Goal: Task Accomplishment & Management: Complete application form

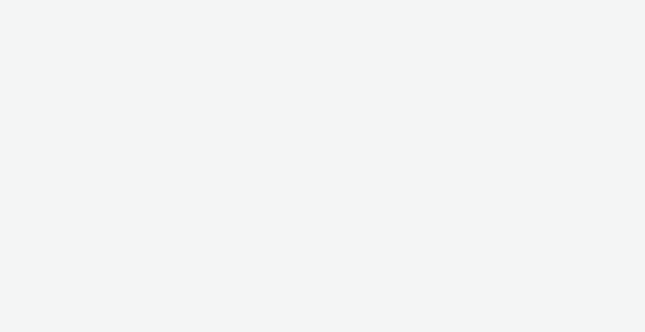
select select "2fc77e36-bb93-4aa3-9dff-dcb08e02eac6"
select select "2405a9d4-3350-4458-8d06-44f78962fa76"
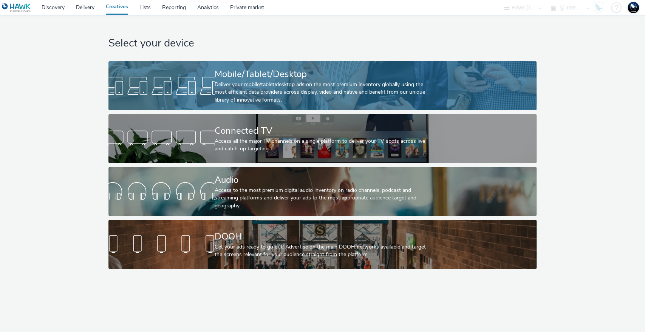
click at [283, 85] on div "Deliver your mobile/tablet/desktop ads on the most premium inventory globally u…" at bounding box center [321, 92] width 213 height 23
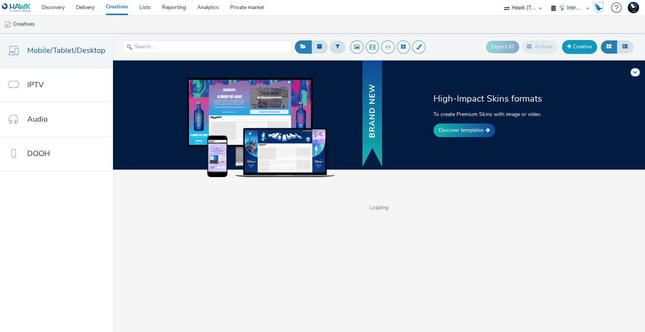
click at [576, 41] on link "Creative" at bounding box center [579, 47] width 35 height 14
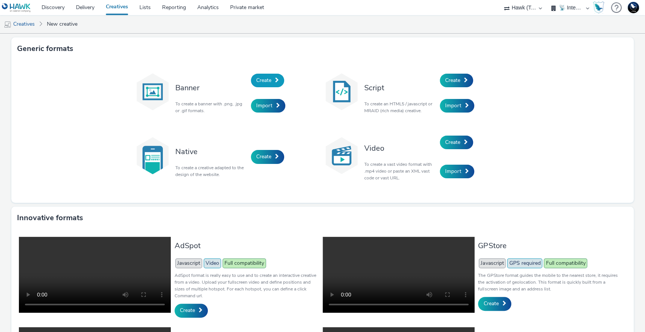
click at [263, 79] on span "Create" at bounding box center [263, 80] width 15 height 7
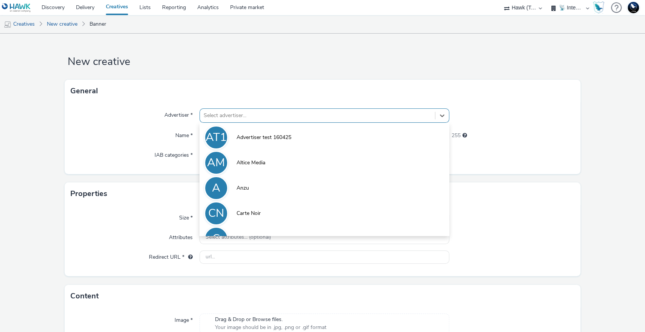
click at [244, 117] on div at bounding box center [318, 115] width 228 height 9
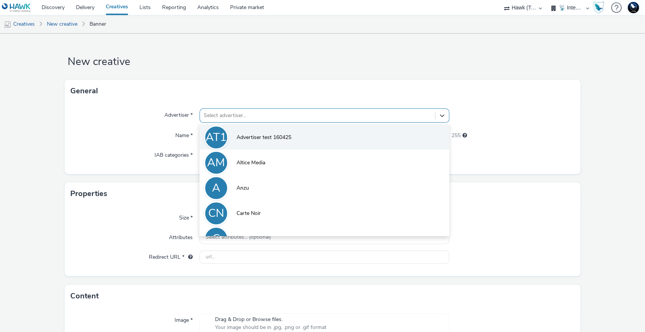
click at [256, 141] on li "AT1 Advertiser test 160425" at bounding box center [325, 136] width 250 height 25
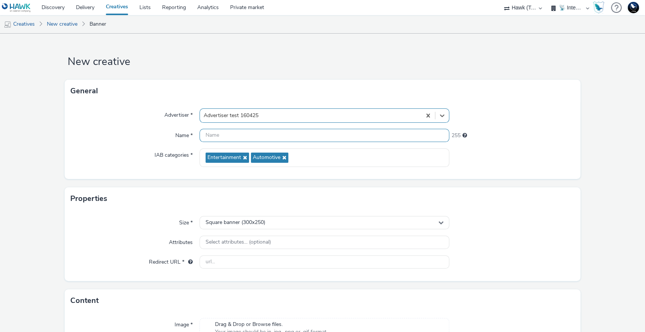
click at [242, 136] on input "text" at bounding box center [325, 135] width 250 height 13
type input "TEST Image 1800x1000 - DSA"
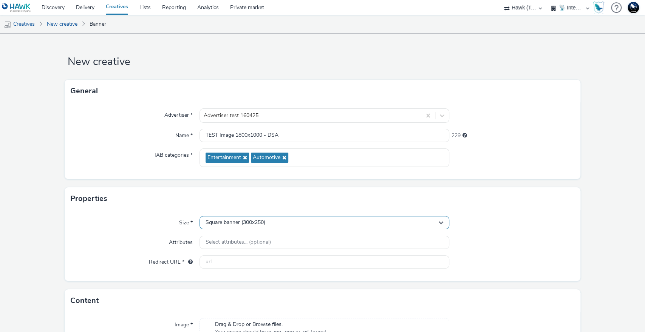
click at [270, 219] on div "Square banner (300x250)" at bounding box center [325, 222] width 250 height 13
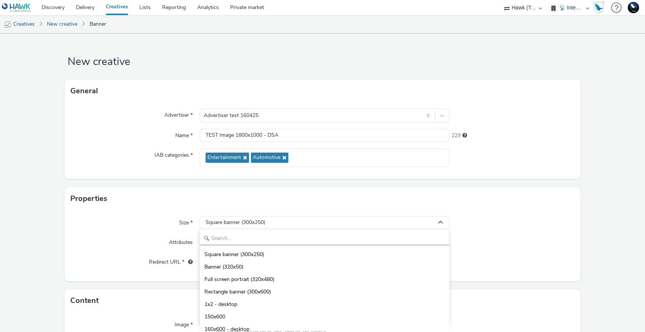
click at [251, 237] on input "text" at bounding box center [324, 238] width 249 height 13
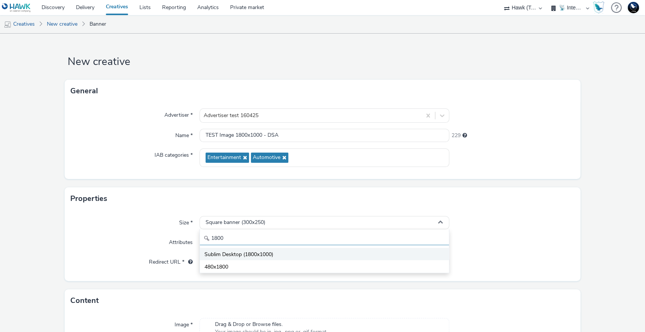
type input "1800"
click at [260, 251] on span "Sublim Desktop (1800x1000)" at bounding box center [238, 255] width 69 height 8
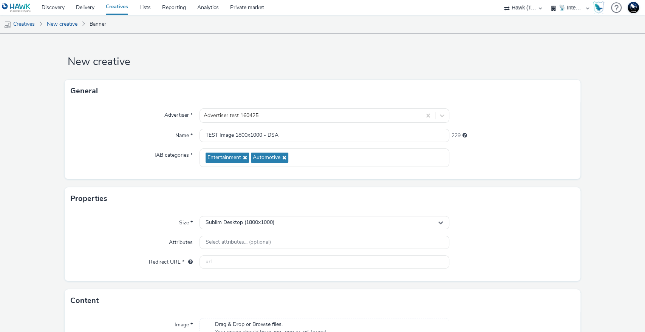
click at [494, 223] on div at bounding box center [511, 223] width 125 height 14
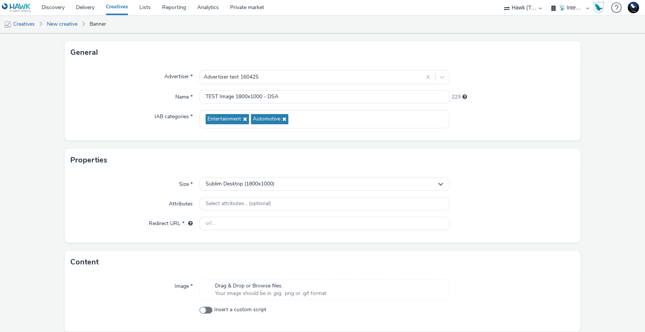
scroll to position [66, 0]
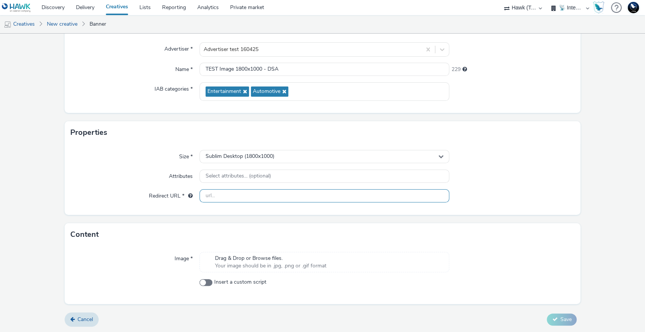
click at [242, 194] on input "text" at bounding box center [325, 195] width 250 height 13
type input "[URL][DOMAIN_NAME]"
click at [272, 264] on span "Your image should be in .jpg, .png or .gif format" at bounding box center [270, 266] width 111 height 8
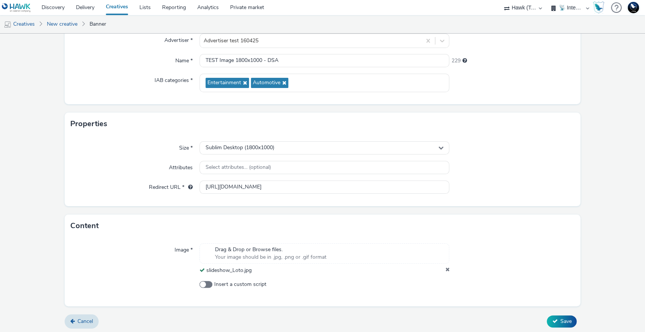
scroll to position [77, 0]
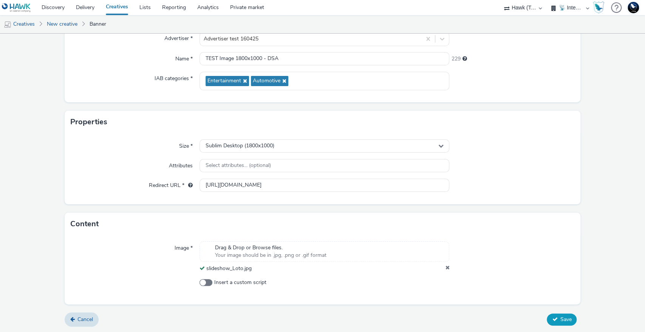
click at [560, 317] on span "Save" at bounding box center [565, 319] width 11 height 7
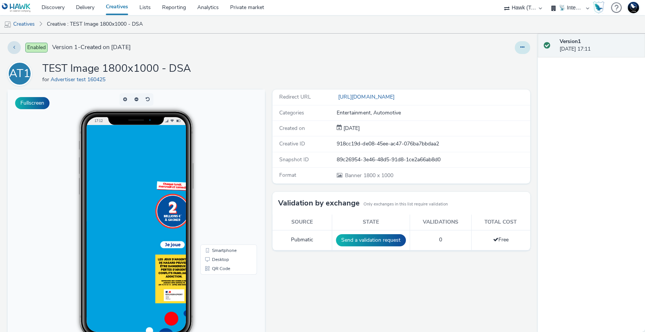
click at [515, 43] on button at bounding box center [522, 47] width 15 height 13
click at [481, 63] on link "Edit" at bounding box center [501, 62] width 57 height 15
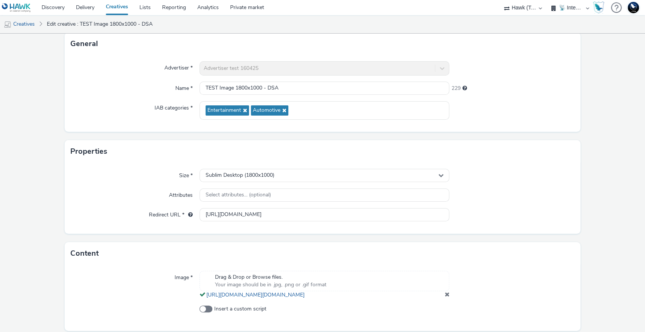
scroll to position [82, 0]
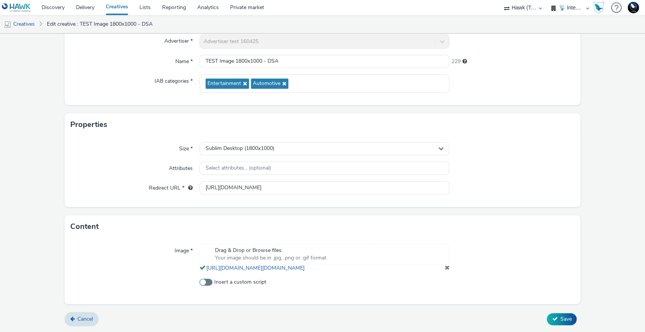
click at [204, 280] on span at bounding box center [206, 282] width 13 height 7
click at [204, 280] on input "Insert a custom script" at bounding box center [202, 282] width 5 height 5
checkbox input "true"
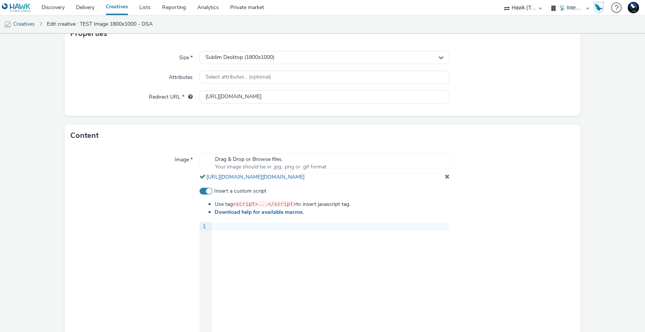
scroll to position [166, 0]
click at [259, 251] on div "9 1 ›" at bounding box center [325, 277] width 250 height 113
click at [266, 253] on div "9 1 ›" at bounding box center [325, 277] width 250 height 113
click at [263, 243] on div "9 1 ›" at bounding box center [325, 277] width 250 height 113
click at [254, 230] on div at bounding box center [330, 227] width 238 height 8
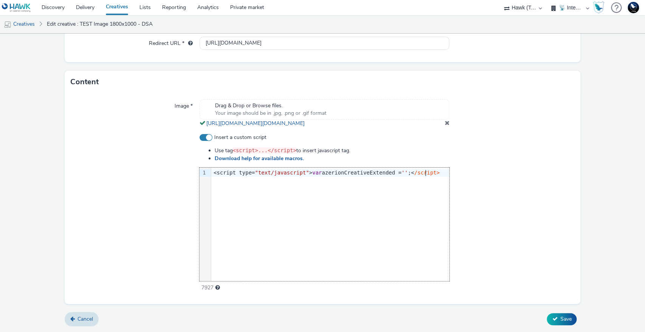
scroll to position [226, 0]
click at [547, 324] on button "Save" at bounding box center [562, 319] width 30 height 12
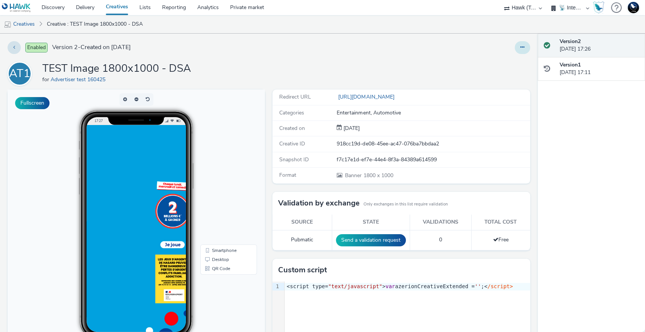
click at [515, 48] on button at bounding box center [522, 47] width 15 height 13
click at [487, 63] on link "Edit" at bounding box center [501, 62] width 57 height 15
